Goal: Download file/media

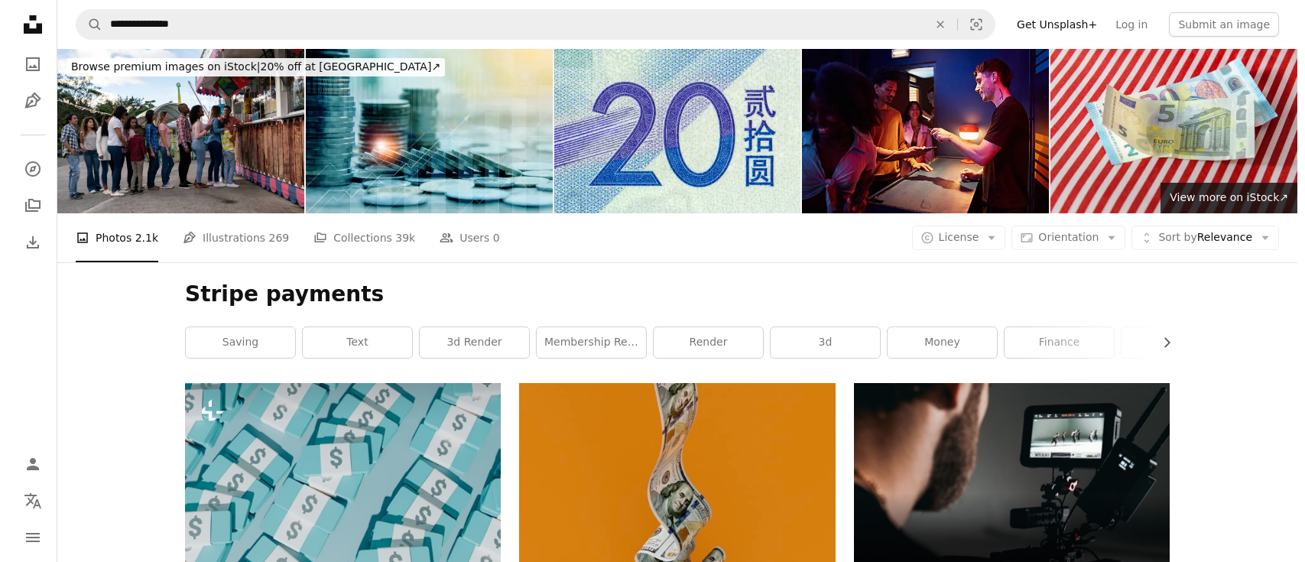
scroll to position [918, 0]
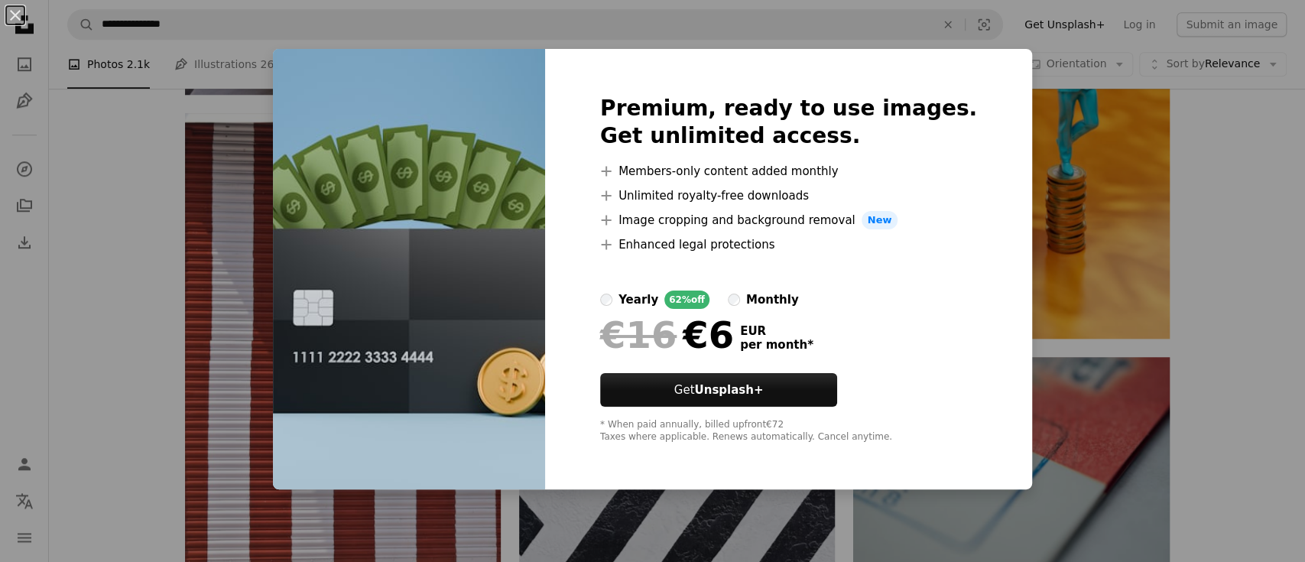
click at [1040, 268] on div "An X shape Premium, ready to use images. Get unlimited access. A plus sign Memb…" at bounding box center [652, 281] width 1305 height 562
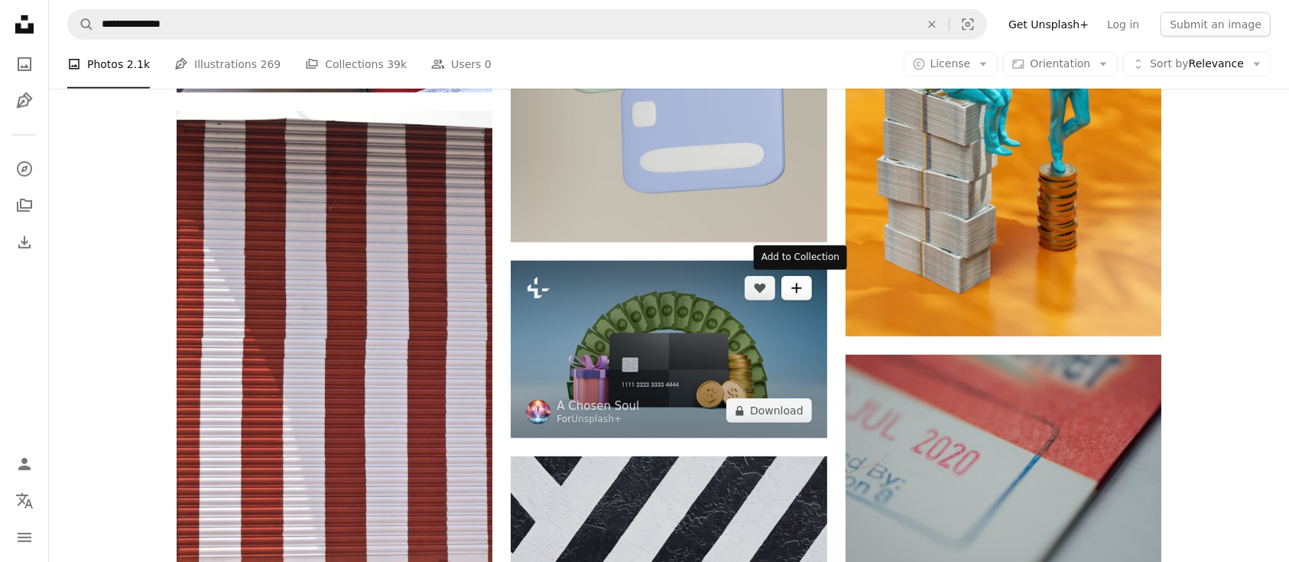
click at [794, 287] on icon "A plus sign" at bounding box center [797, 288] width 12 height 12
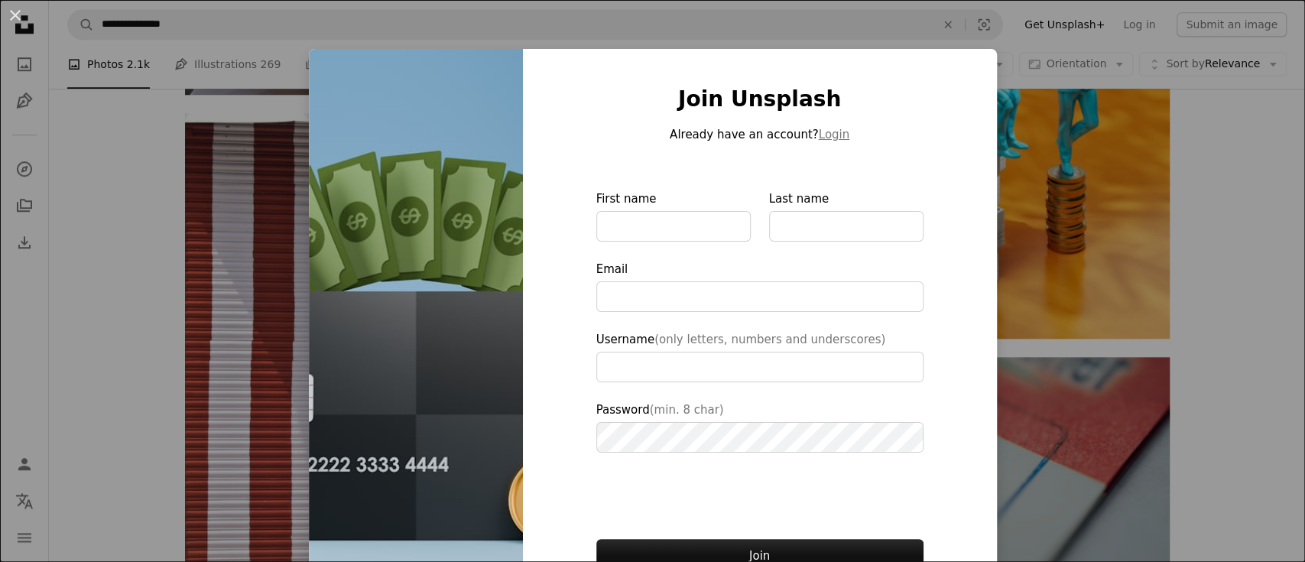
click at [963, 63] on div "Join Unsplash Already have an account? Login First name Last name Email Usernam…" at bounding box center [760, 346] width 474 height 594
type input "**********"
click at [54, 177] on div "An X shape Join Unsplash Already have an account? Login First name Last name Em…" at bounding box center [652, 281] width 1305 height 562
